Goal: Navigation & Orientation: Find specific page/section

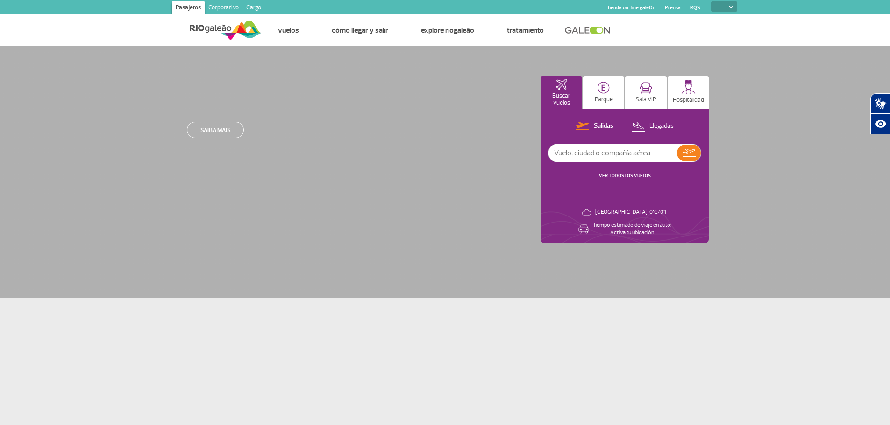
select select
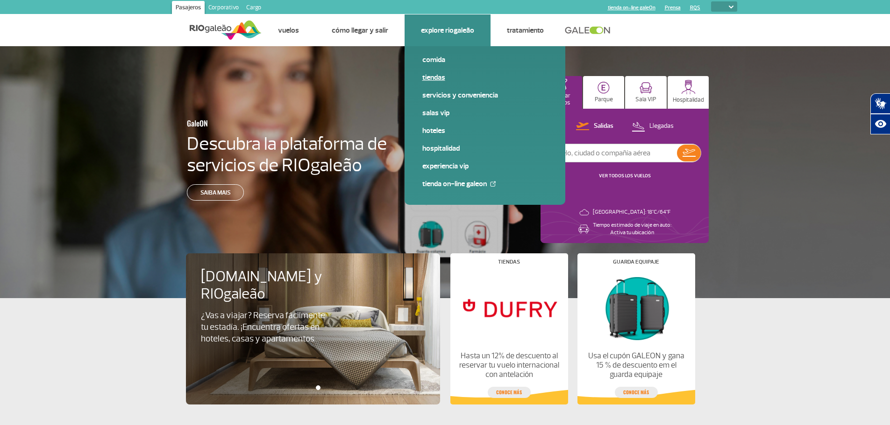
click at [432, 76] on link "Tiendas" at bounding box center [484, 77] width 125 height 10
click at [442, 55] on link "Comida" at bounding box center [484, 60] width 125 height 10
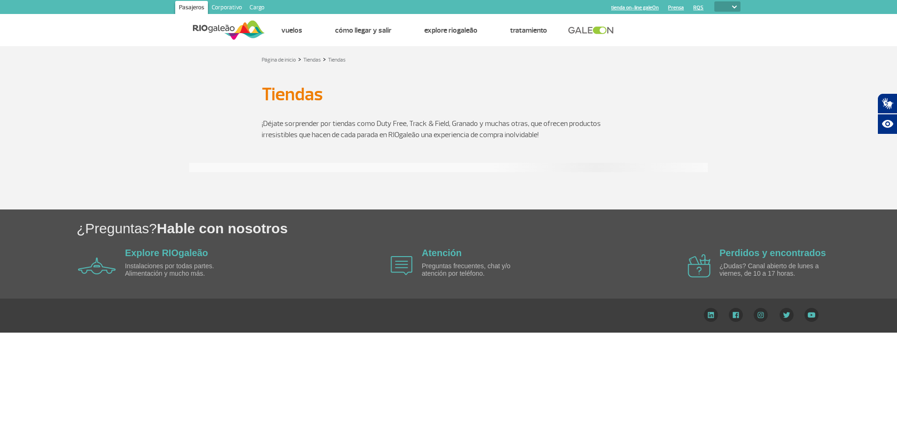
select select
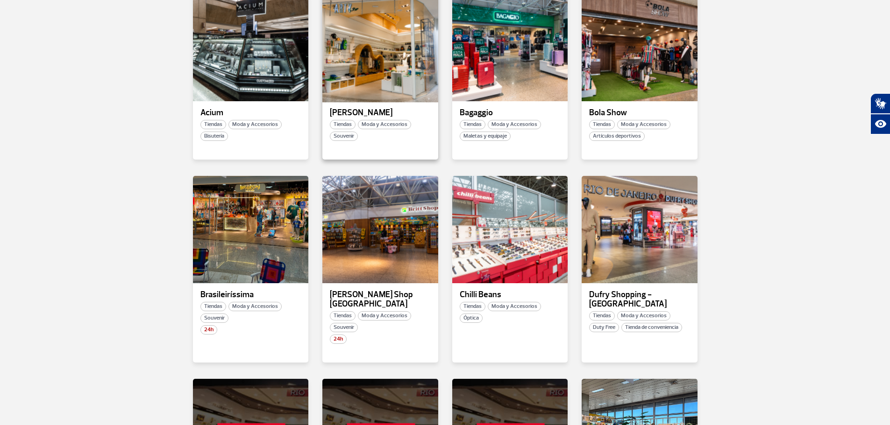
scroll to position [234, 0]
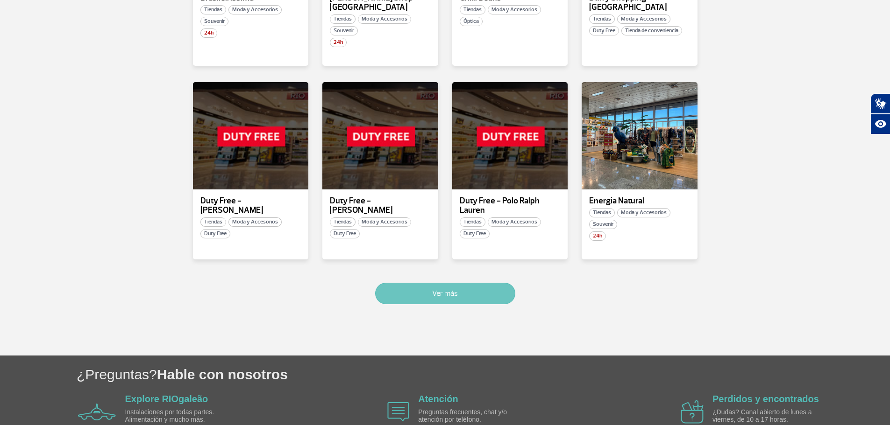
click at [446, 283] on button "Ver más" at bounding box center [445, 293] width 140 height 21
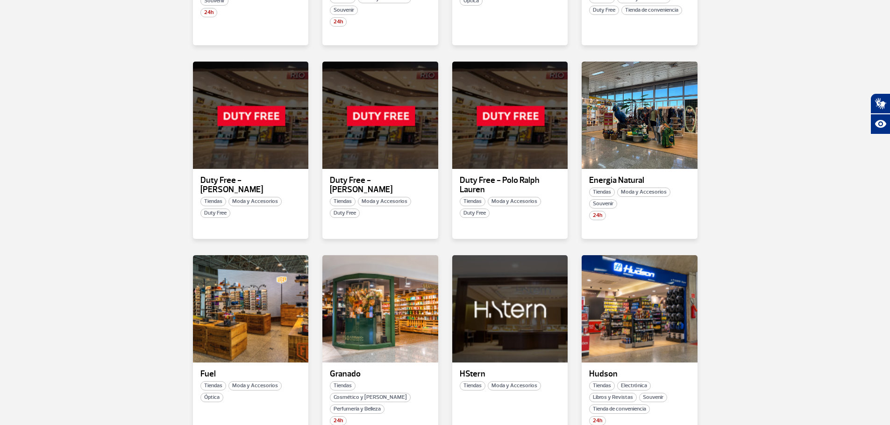
scroll to position [532, 0]
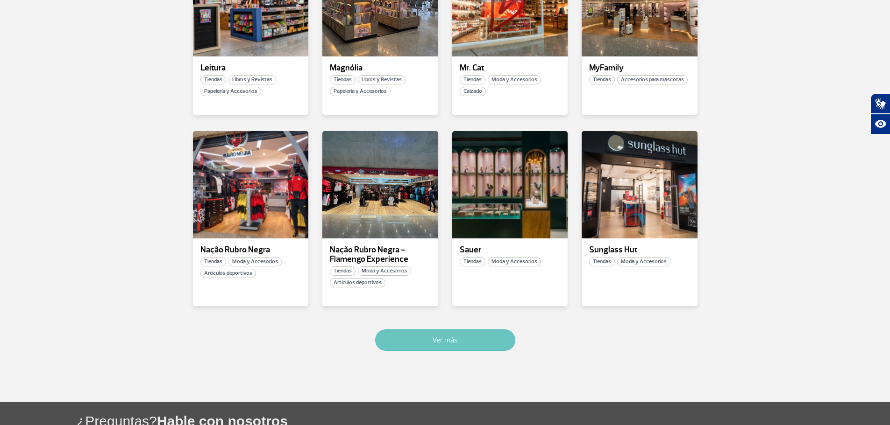
click at [438, 330] on button "Ver más" at bounding box center [445, 340] width 140 height 21
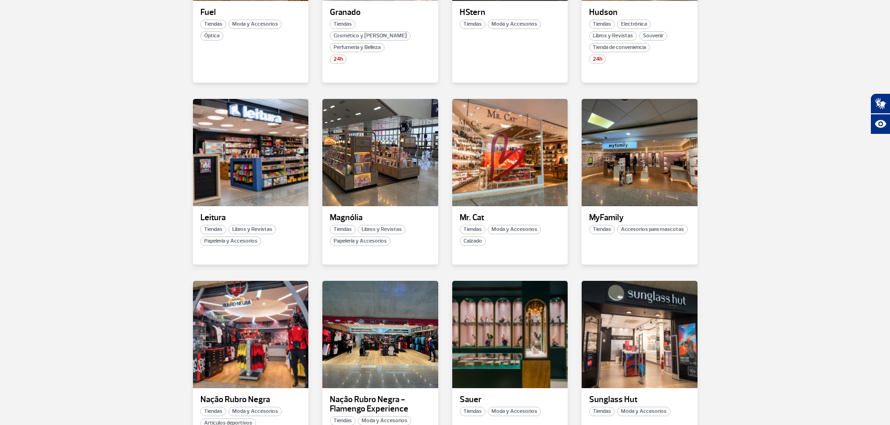
scroll to position [855, 0]
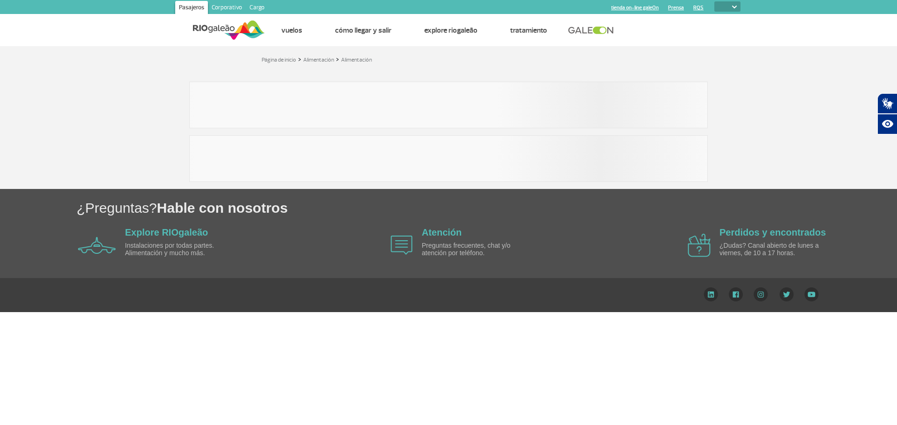
select select
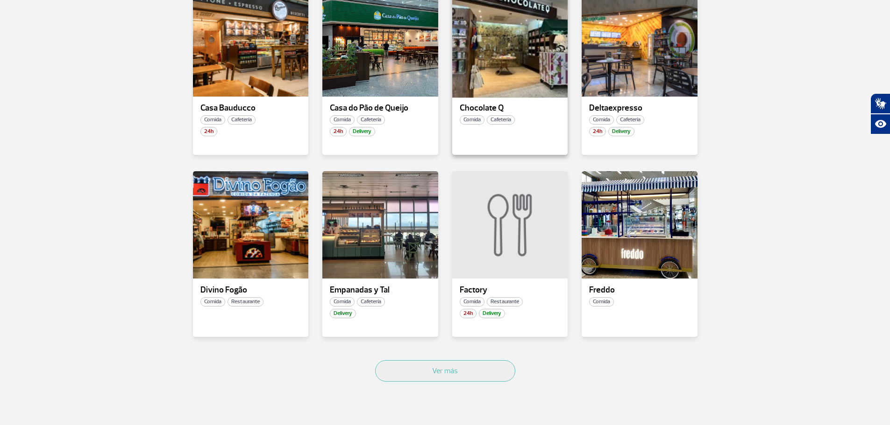
scroll to position [420, 0]
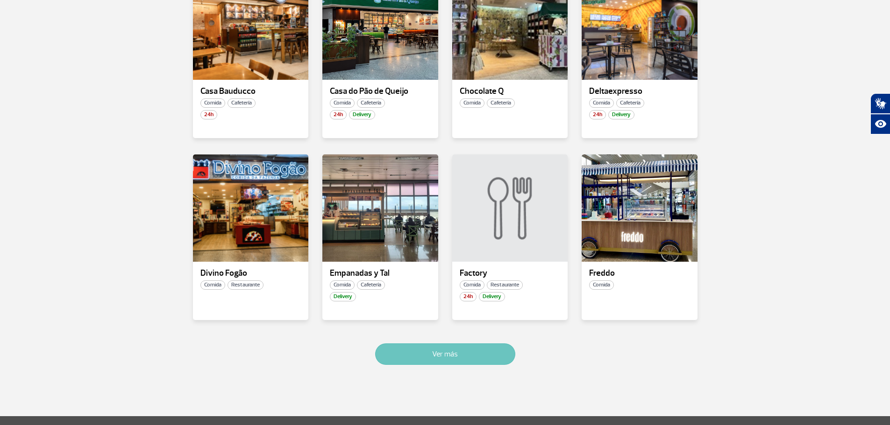
click at [478, 362] on button "Ver más" at bounding box center [445, 354] width 140 height 21
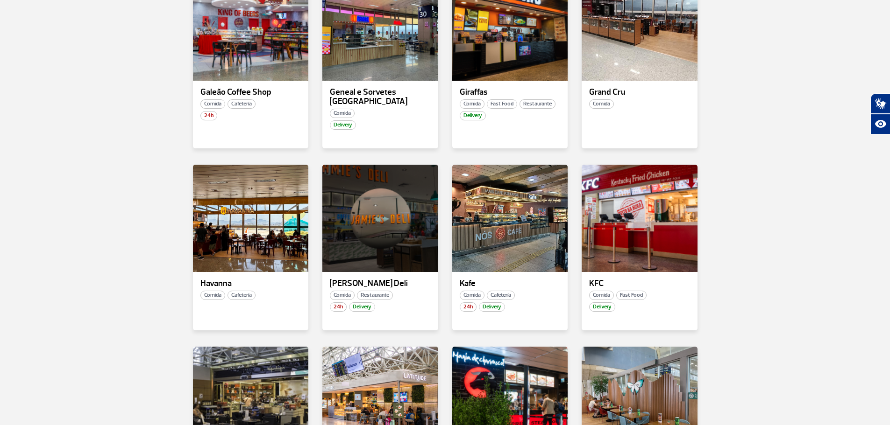
scroll to position [780, 0]
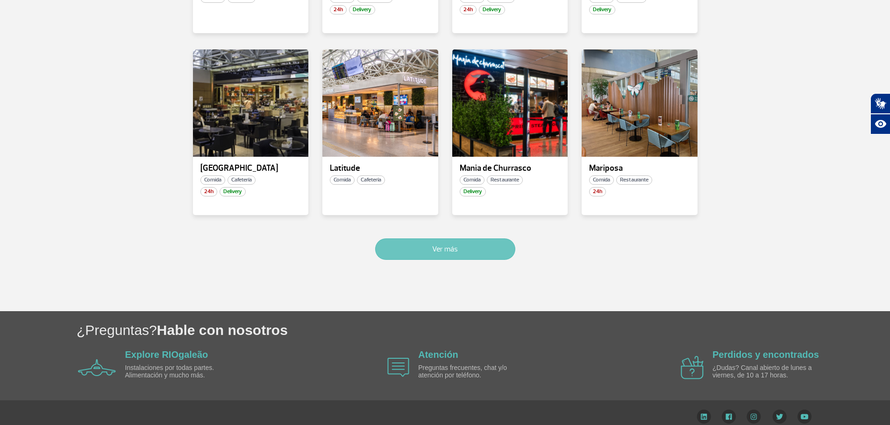
click at [469, 239] on button "Ver más" at bounding box center [445, 249] width 140 height 21
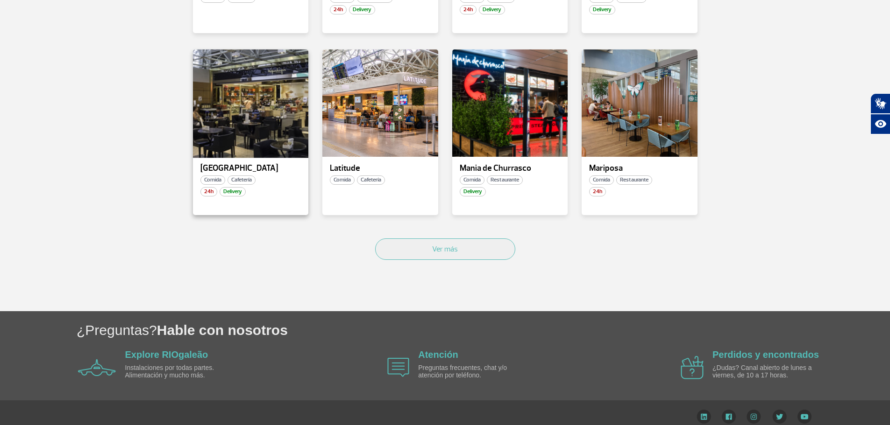
scroll to position [1628, 0]
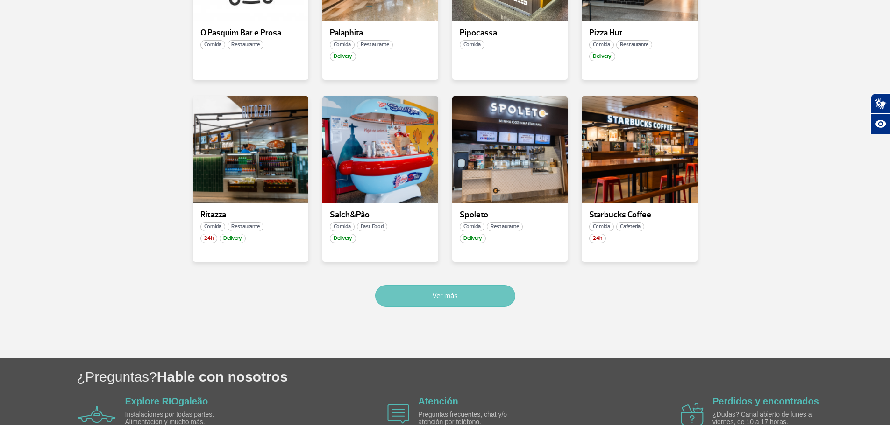
click at [474, 288] on button "Ver más" at bounding box center [445, 295] width 140 height 21
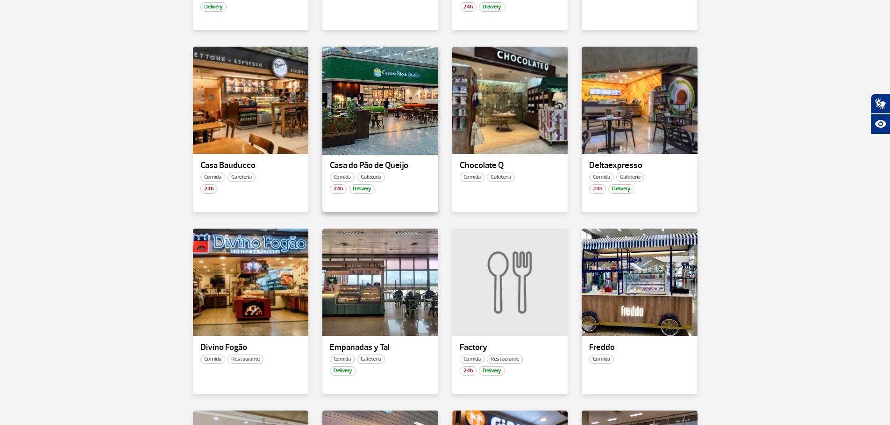
scroll to position [336, 0]
